Goal: Transaction & Acquisition: Purchase product/service

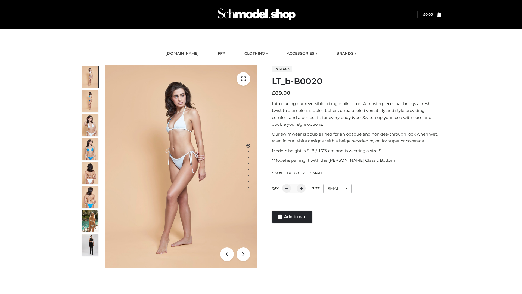
click at [293, 216] on link "Add to cart" at bounding box center [292, 216] width 41 height 12
